Goal: Find specific page/section: Find specific page/section

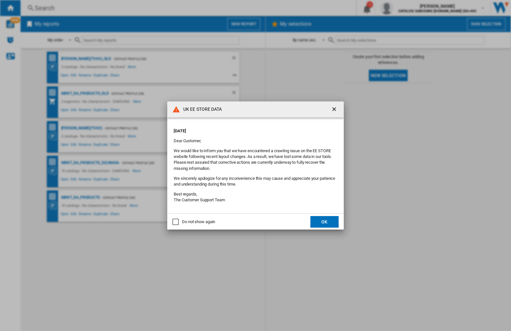
click at [406, 8] on div "UK EE STORE DATA [DATE] Dear Customer, We would like to inform you that we have…" at bounding box center [255, 165] width 511 height 331
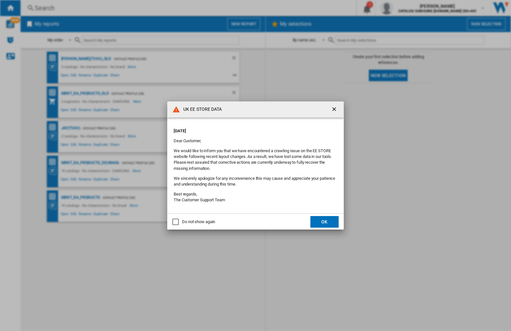
click at [406, 8] on div "UK EE STORE DATA [DATE] Dear Customer, We would like to inform you that we have…" at bounding box center [255, 165] width 511 height 331
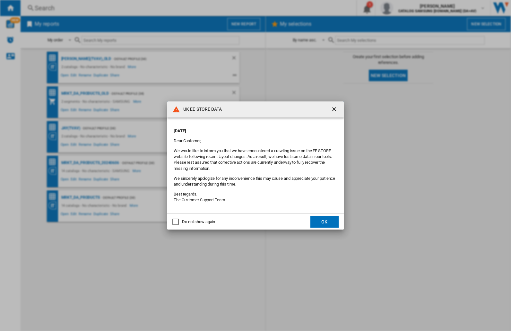
click at [406, 8] on div "UK EE STORE DATA [DATE] Dear Customer, We would like to inform you that we have…" at bounding box center [255, 165] width 511 height 331
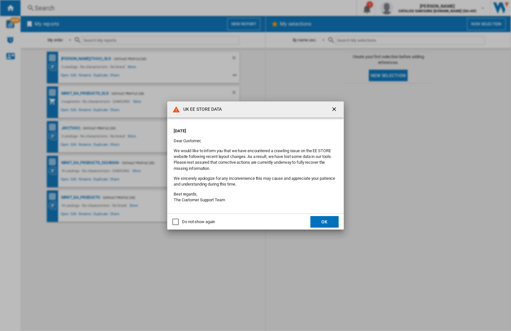
click at [406, 8] on div "UK EE STORE DATA [DATE] Dear Customer, We would like to inform you that we have…" at bounding box center [255, 165] width 511 height 331
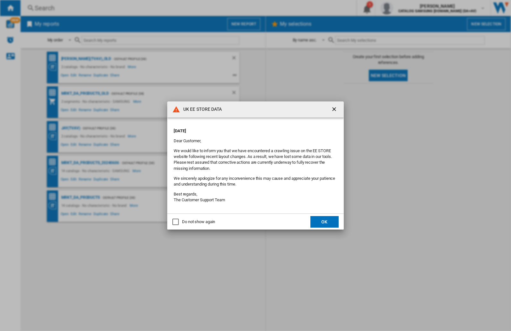
click at [406, 8] on div "UK EE STORE DATA [DATE] Dear Customer, We would like to inform you that we have…" at bounding box center [255, 165] width 511 height 331
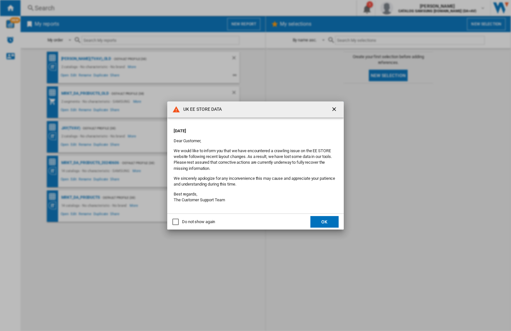
click at [406, 8] on div "UK EE STORE DATA [DATE] Dear Customer, We would like to inform you that we have…" at bounding box center [255, 165] width 511 height 331
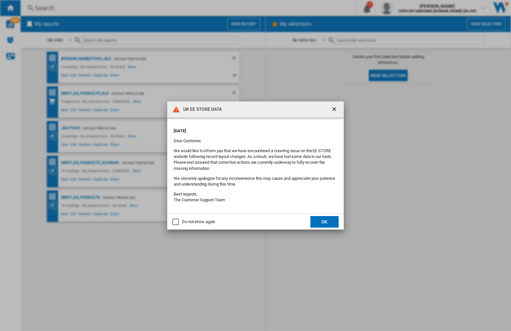
click at [406, 8] on div "UK EE STORE DATA [DATE] Dear Customer, We would like to inform you that we have…" at bounding box center [255, 165] width 511 height 331
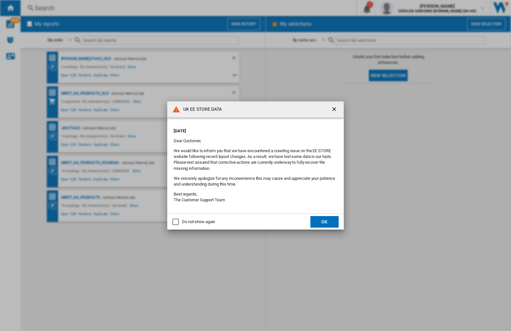
click at [406, 8] on div "UK EE STORE DATA [DATE] Dear Customer, We would like to inform you that we have…" at bounding box center [255, 165] width 511 height 331
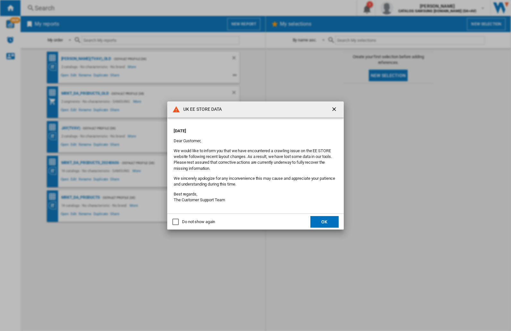
click at [406, 8] on div "UK EE STORE DATA [DATE] Dear Customer, We would like to inform you that we have…" at bounding box center [255, 165] width 511 height 331
